Goal: Information Seeking & Learning: Learn about a topic

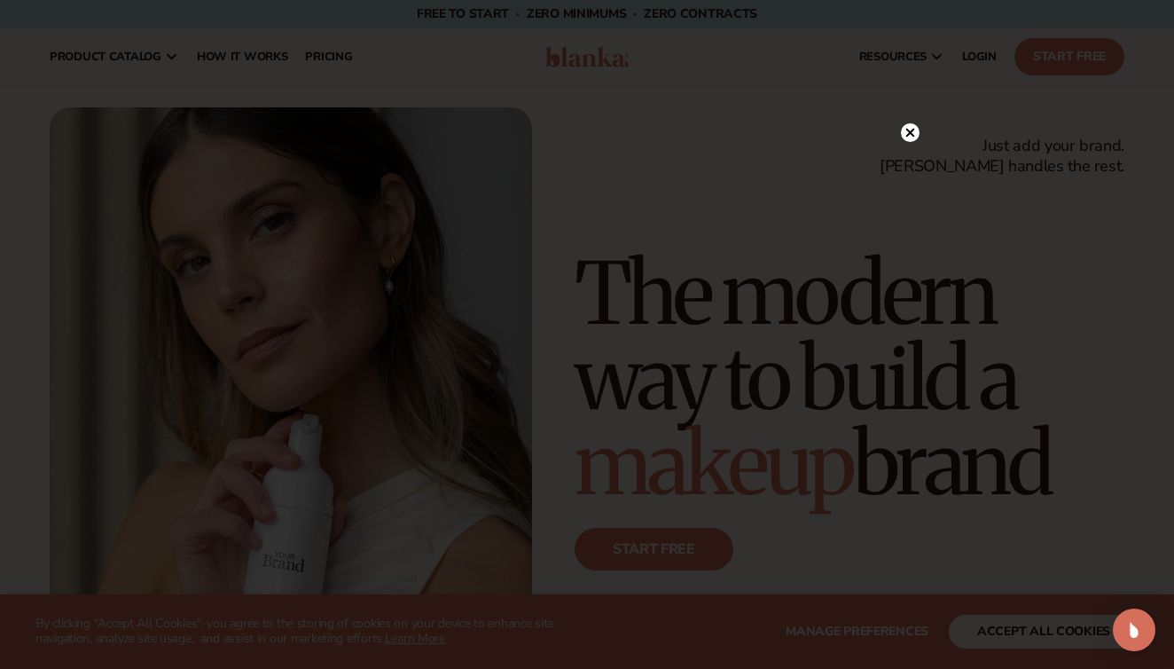
click at [908, 132] on circle at bounding box center [910, 132] width 19 height 19
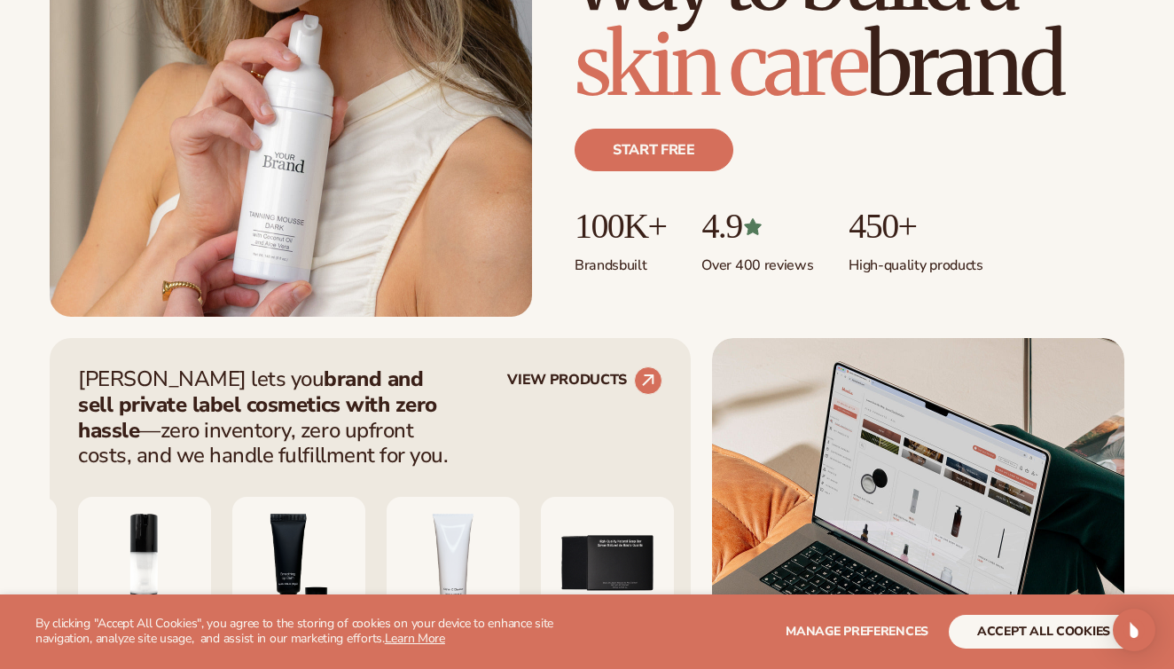
scroll to position [562, 0]
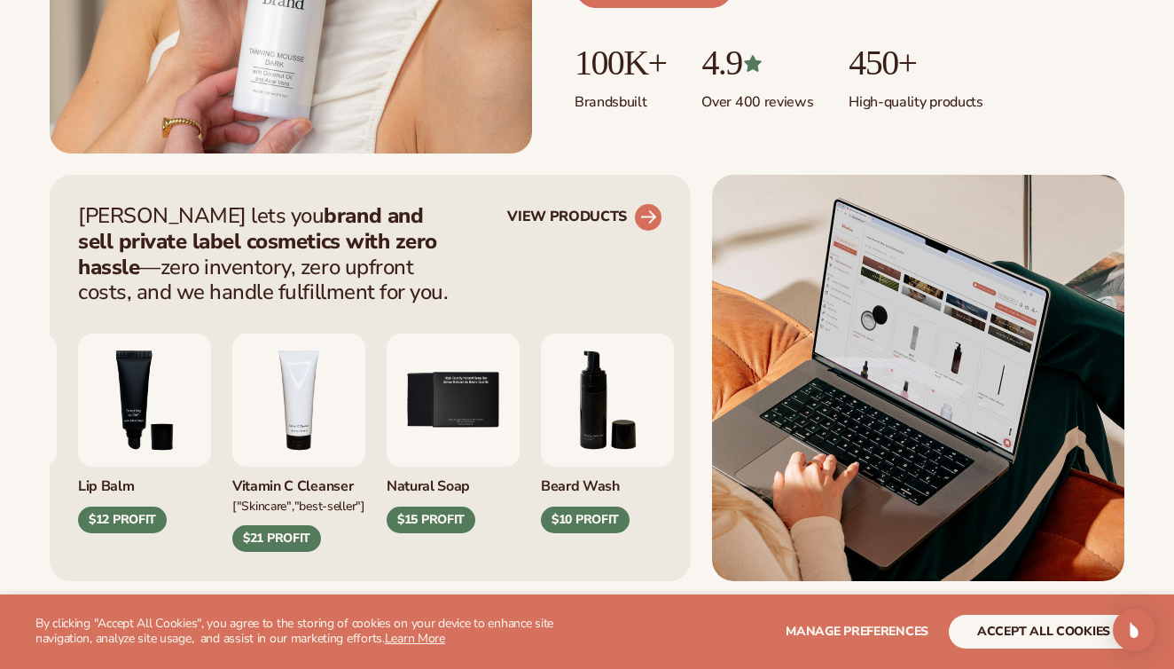
click at [651, 224] on circle at bounding box center [648, 217] width 39 height 39
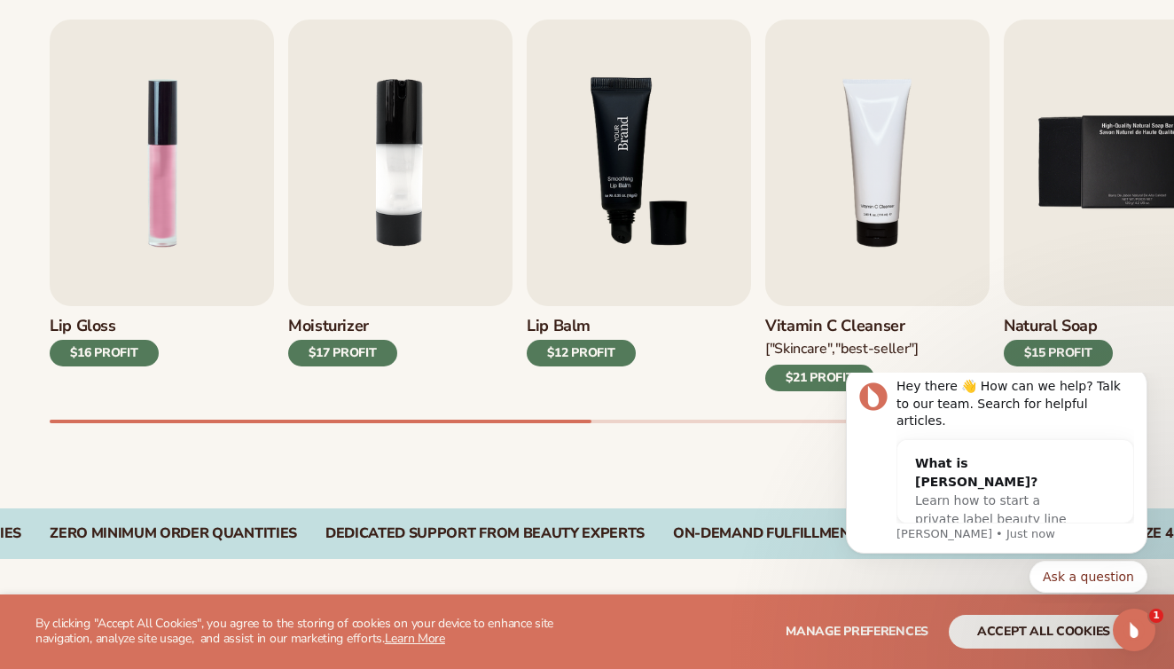
scroll to position [658, 0]
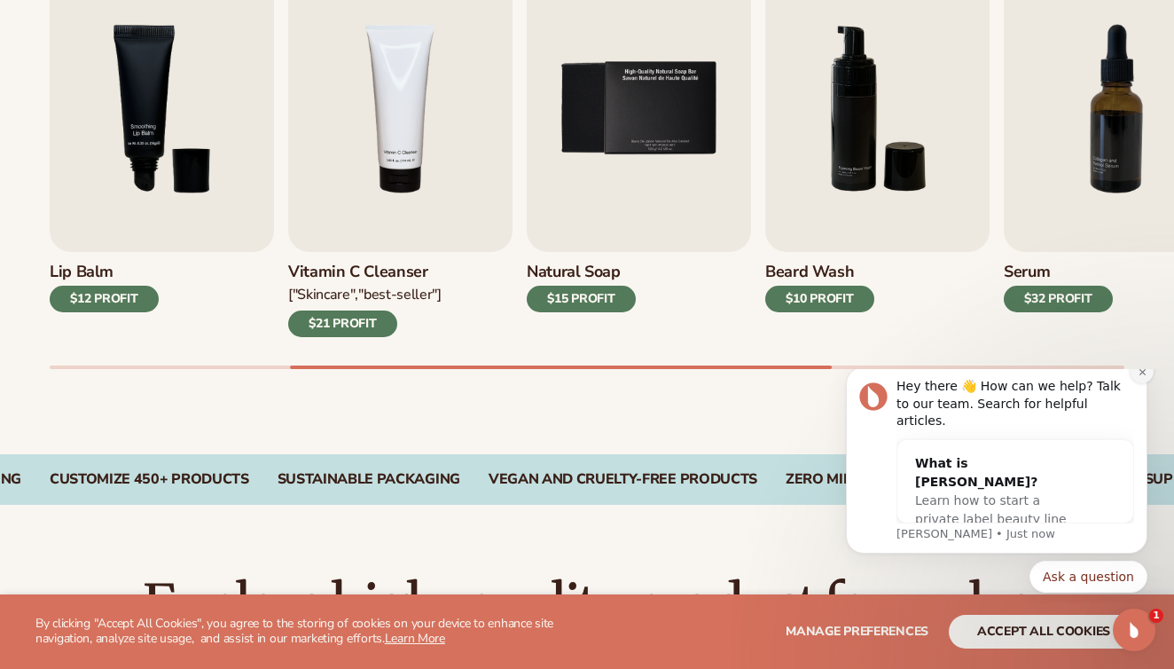
click at [1139, 383] on button "Dismiss notification" at bounding box center [1142, 371] width 23 height 23
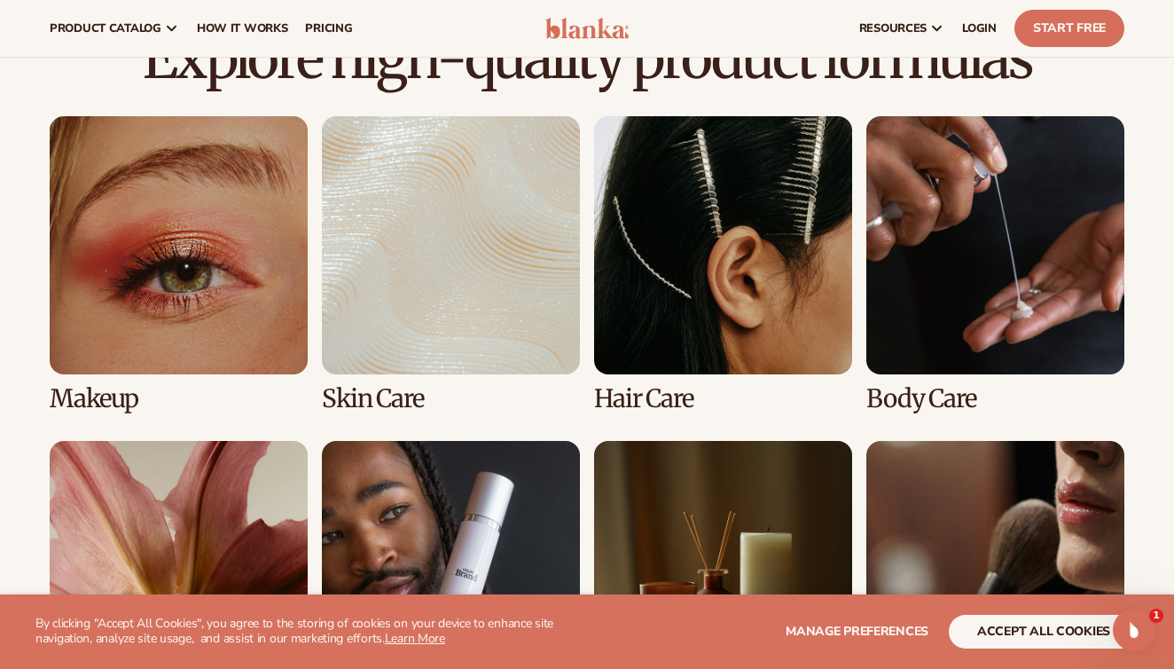
scroll to position [1037, 0]
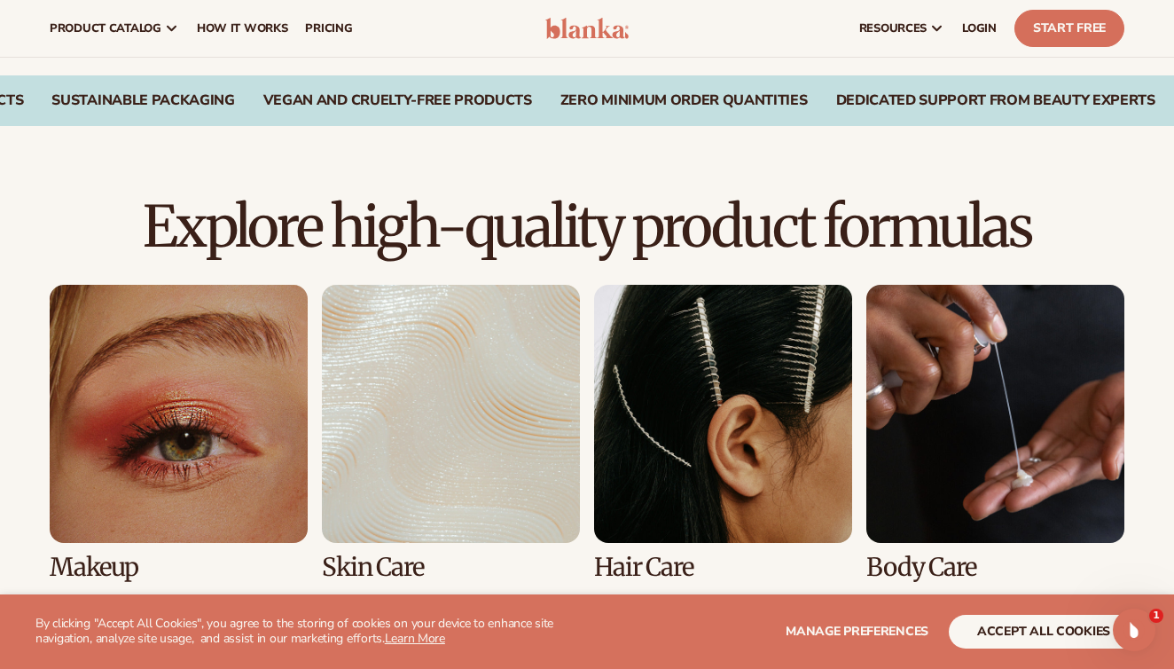
click at [740, 433] on link "3 / 8" at bounding box center [723, 433] width 258 height 296
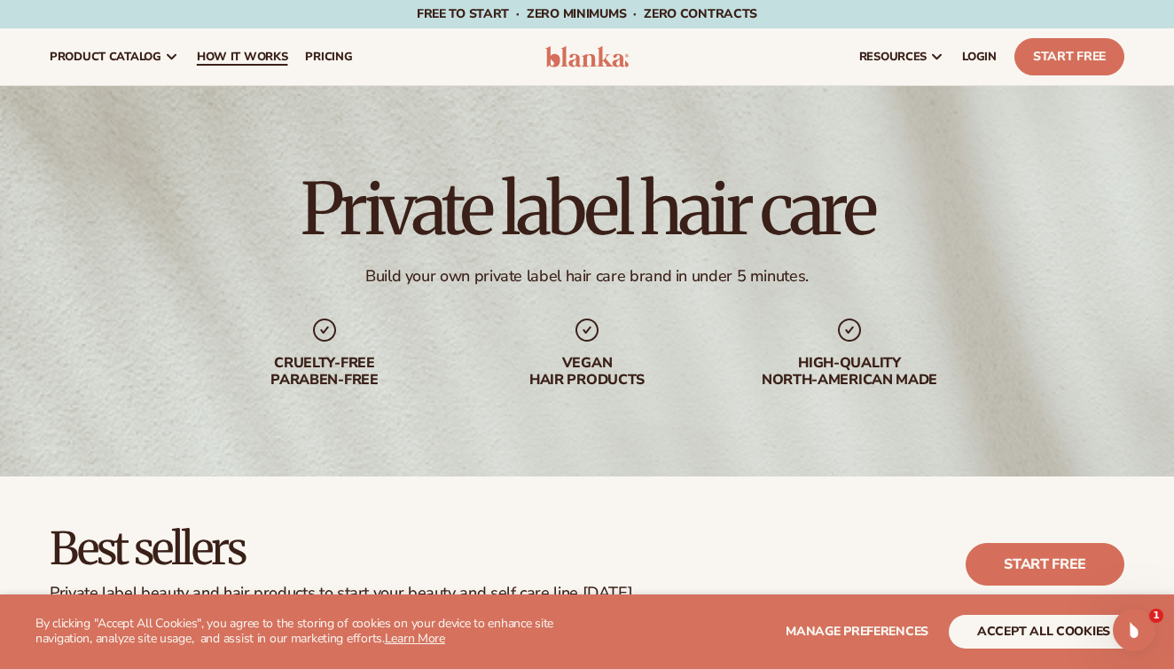
click at [252, 55] on span "How It Works" at bounding box center [242, 57] width 91 height 14
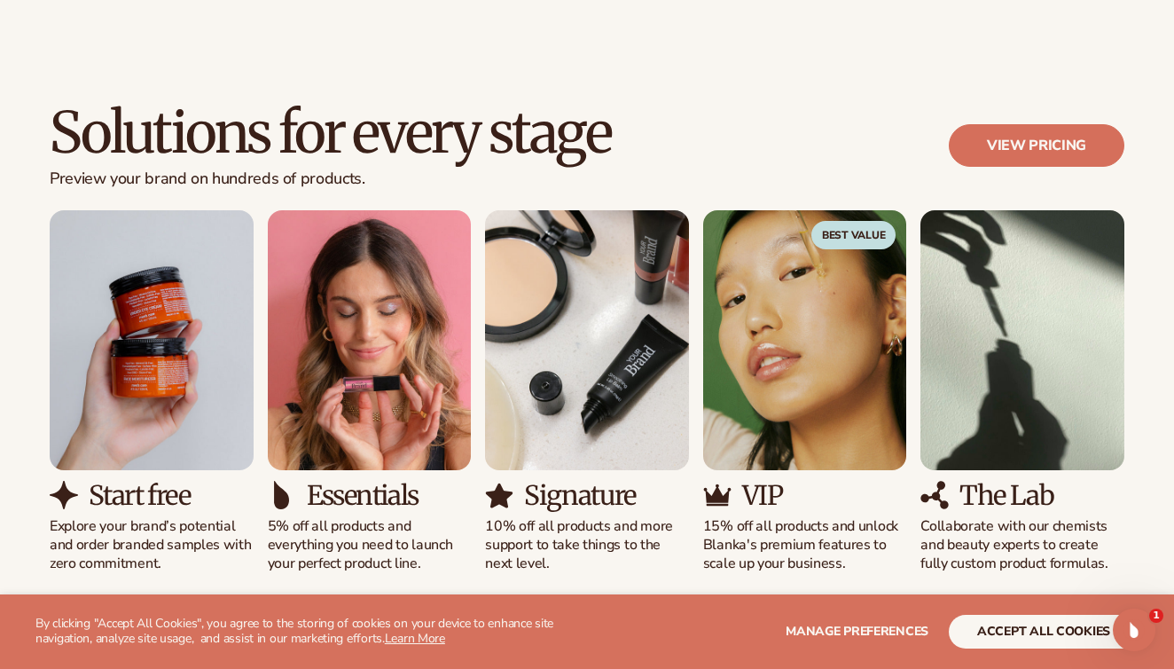
scroll to position [1016, 0]
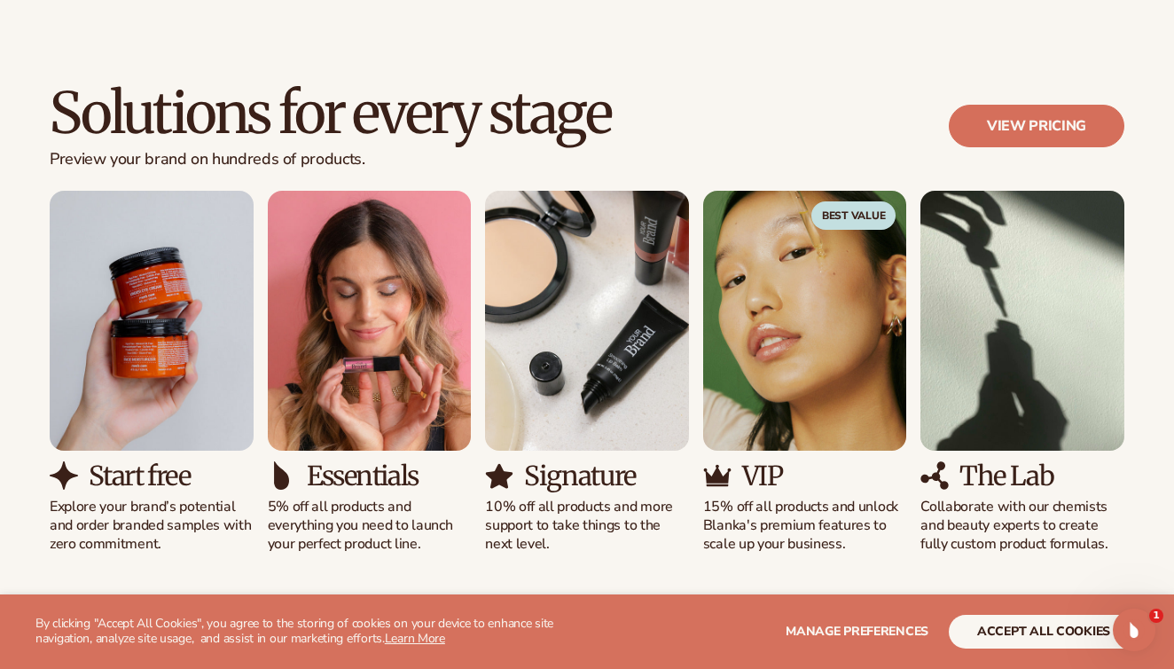
click at [178, 361] on img "1 / 5" at bounding box center [152, 321] width 204 height 260
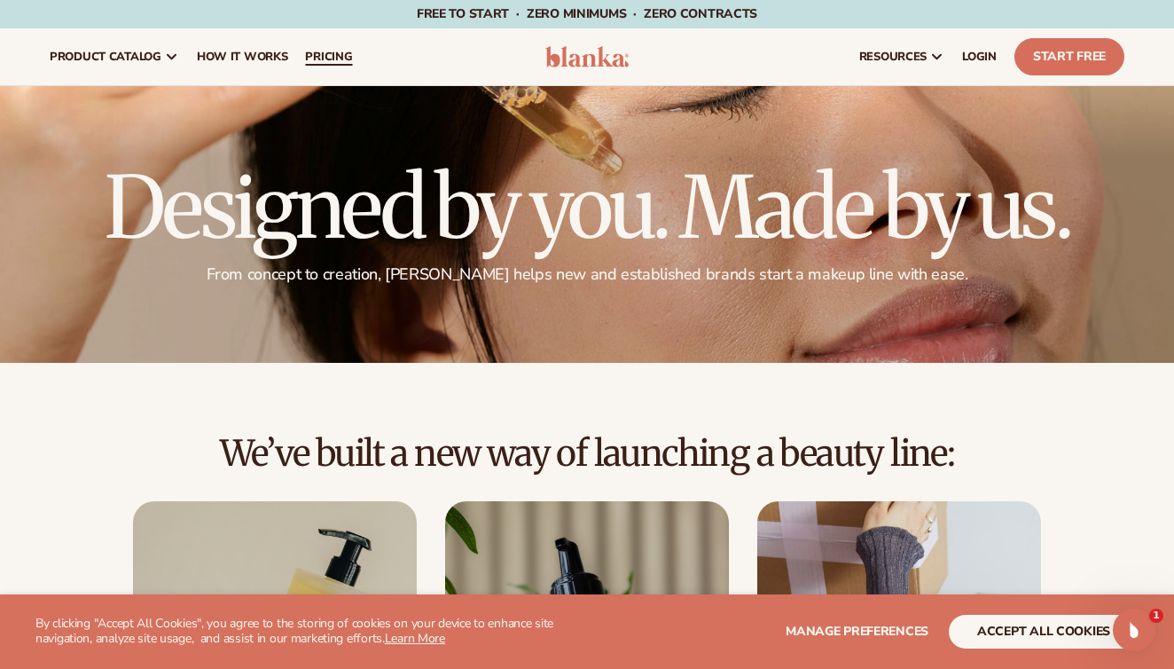
scroll to position [0, 0]
click at [337, 58] on span "pricing" at bounding box center [328, 57] width 47 height 14
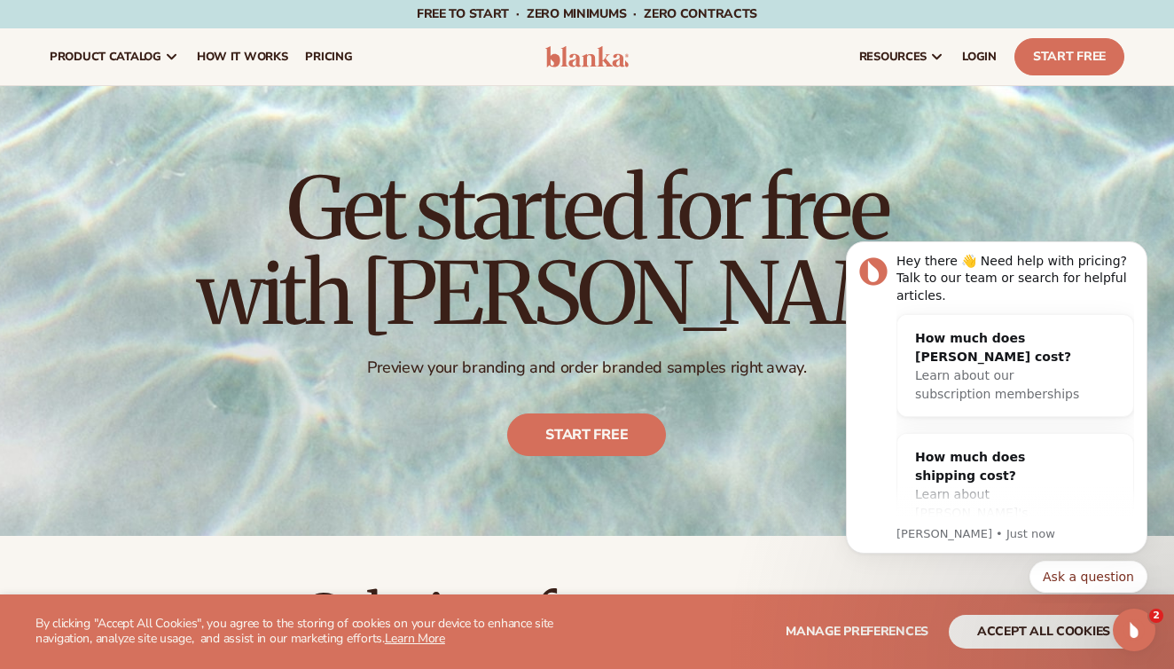
scroll to position [-3, 0]
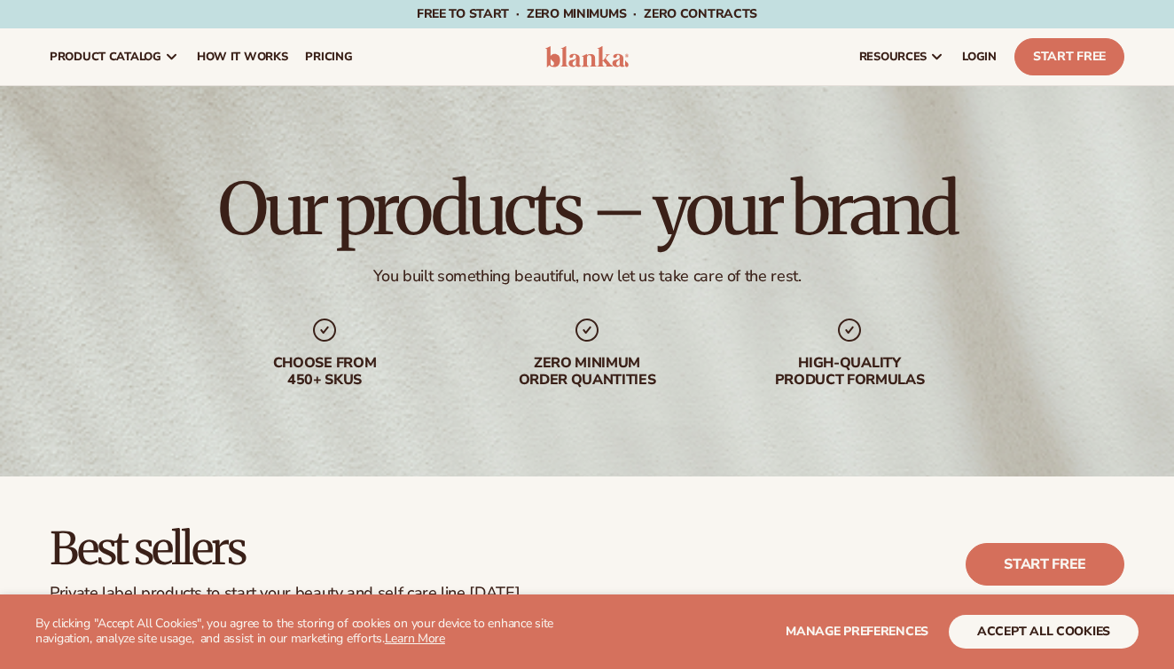
scroll to position [1037, 0]
